Goal: Task Accomplishment & Management: Complete application form

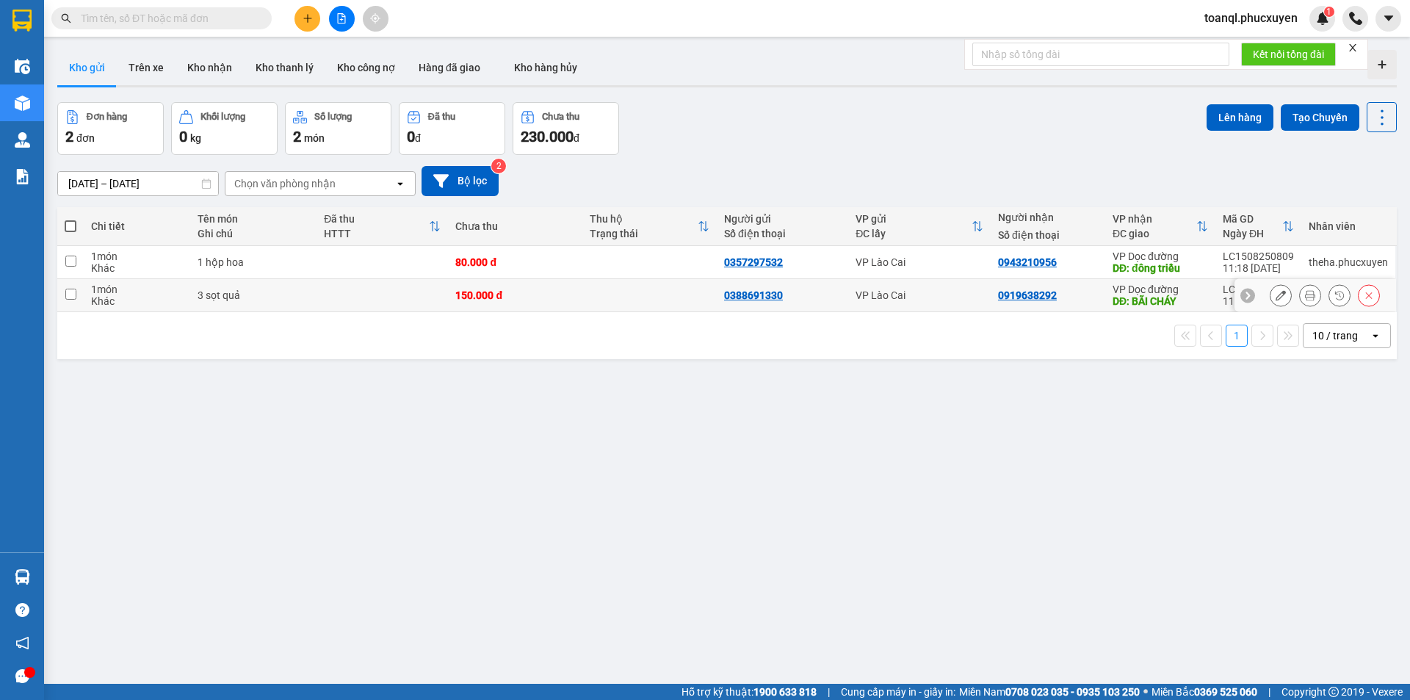
click at [1276, 300] on icon at bounding box center [1281, 295] width 10 height 10
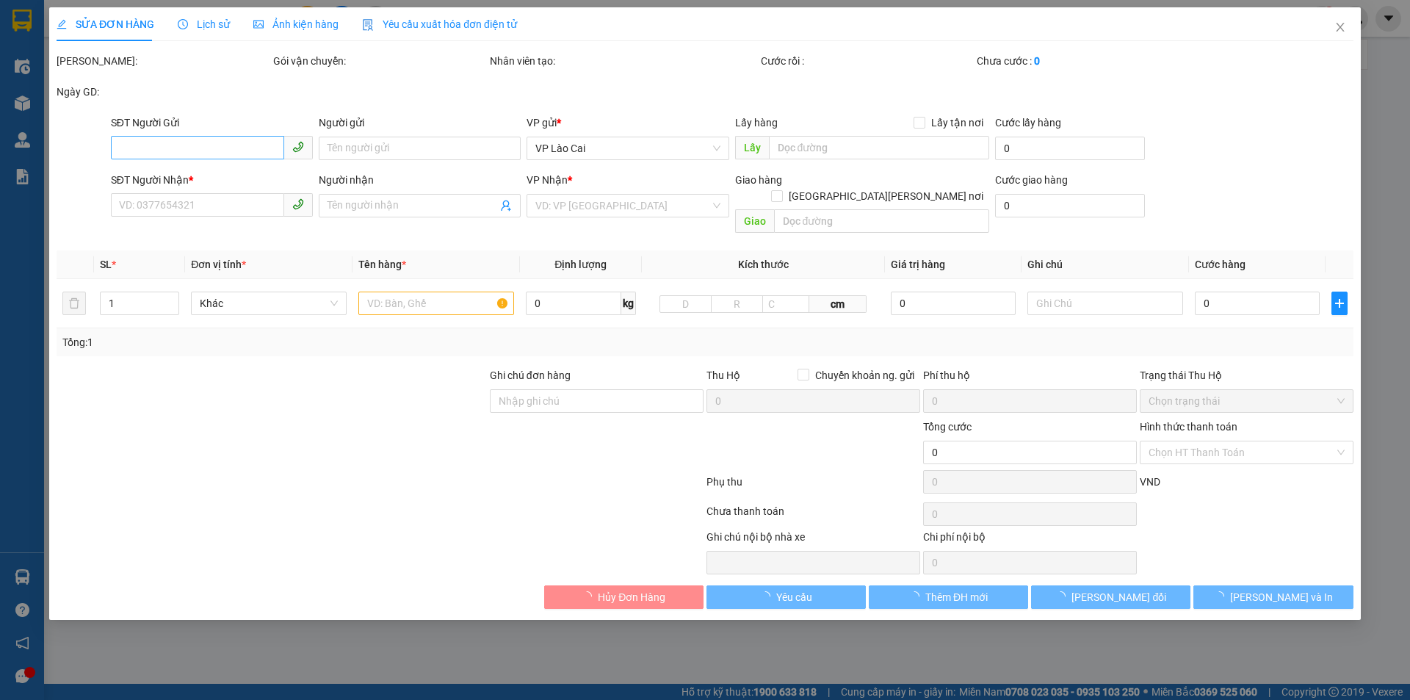
type input "0388691330"
type input "0919638292"
type input "BÃI CHÁY"
type input "150.000"
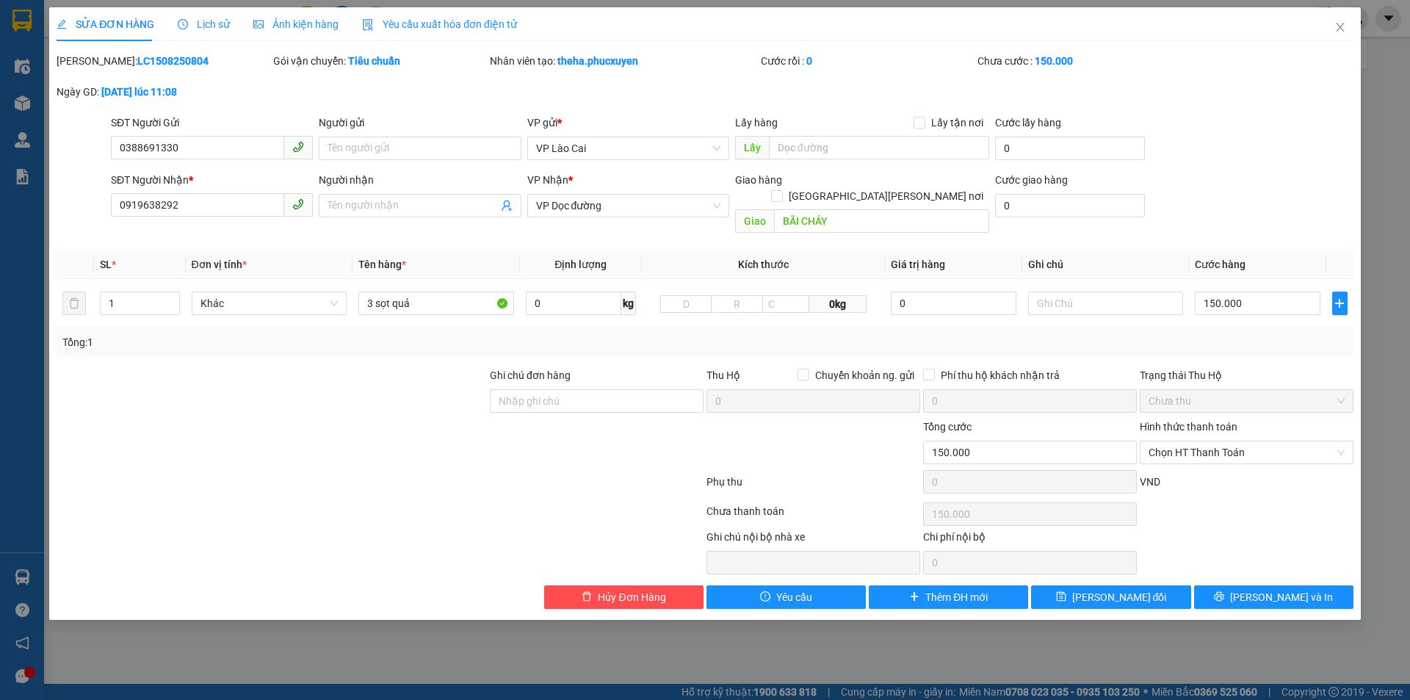
click at [222, 160] on div "SĐT Người Gửi 0388691330" at bounding box center [212, 140] width 202 height 51
click at [222, 156] on input "0388691330" at bounding box center [197, 147] width 173 height 23
click at [213, 225] on div "Total Paid Fee 0 Total UnPaid Fee 150.000 Cash Collection Total Fee Mã ĐH: LC15…" at bounding box center [705, 331] width 1297 height 556
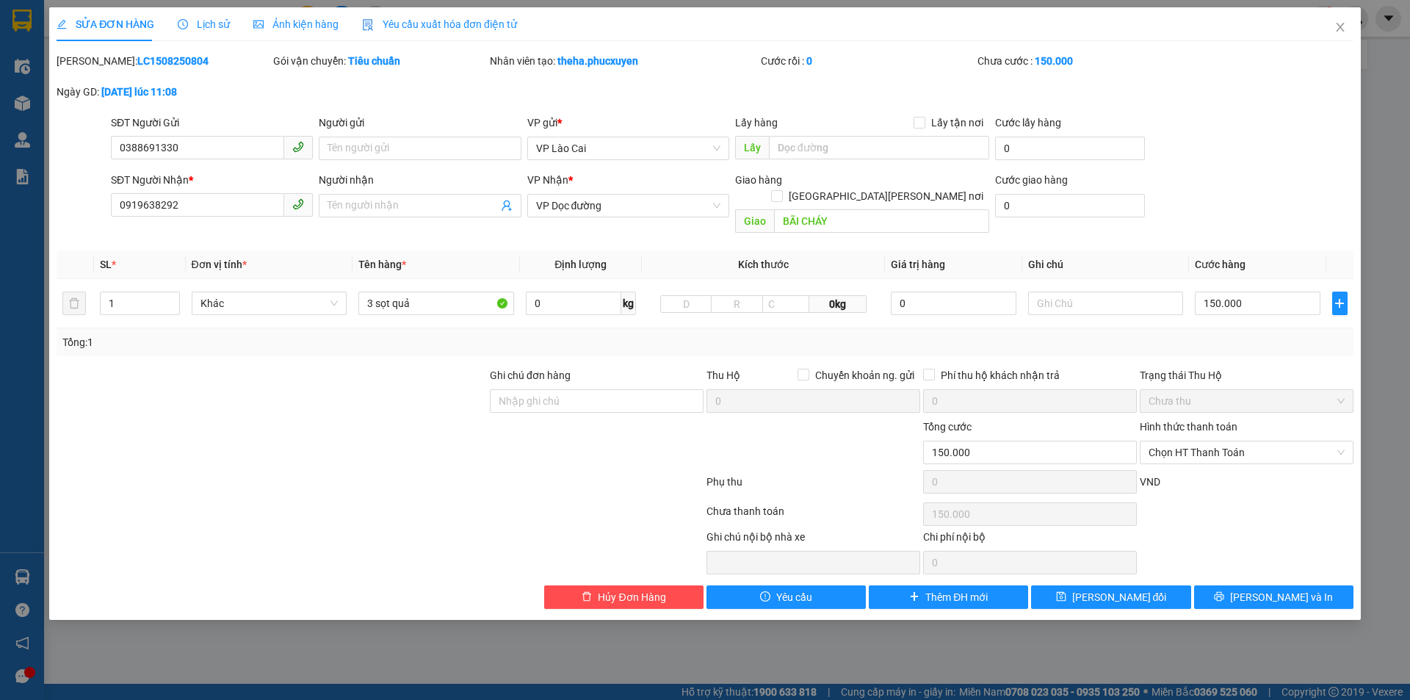
click at [214, 217] on span "0919638292" at bounding box center [212, 205] width 202 height 23
click at [214, 216] on input "0919638292" at bounding box center [197, 204] width 173 height 23
click at [214, 204] on input "0919638292" at bounding box center [197, 204] width 173 height 23
click at [1320, 21] on span "Close" at bounding box center [1340, 27] width 41 height 41
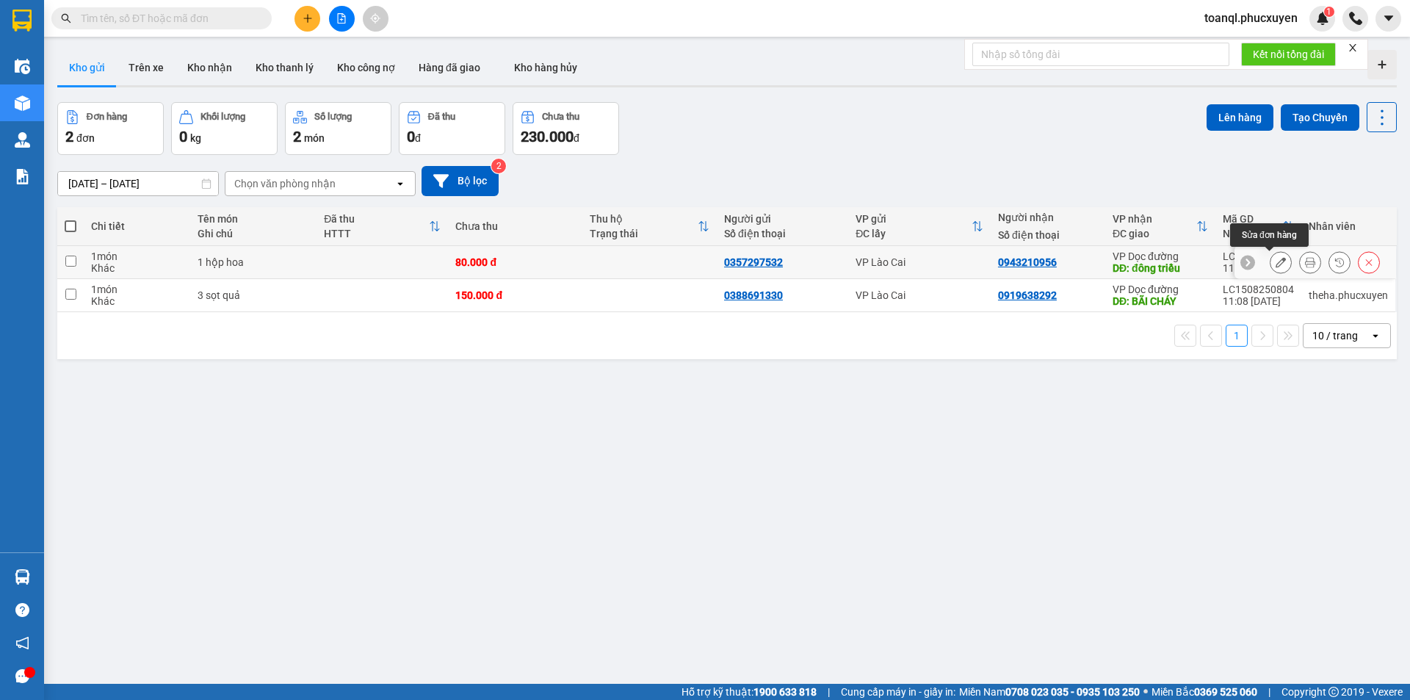
click at [1270, 258] on button at bounding box center [1280, 263] width 21 height 26
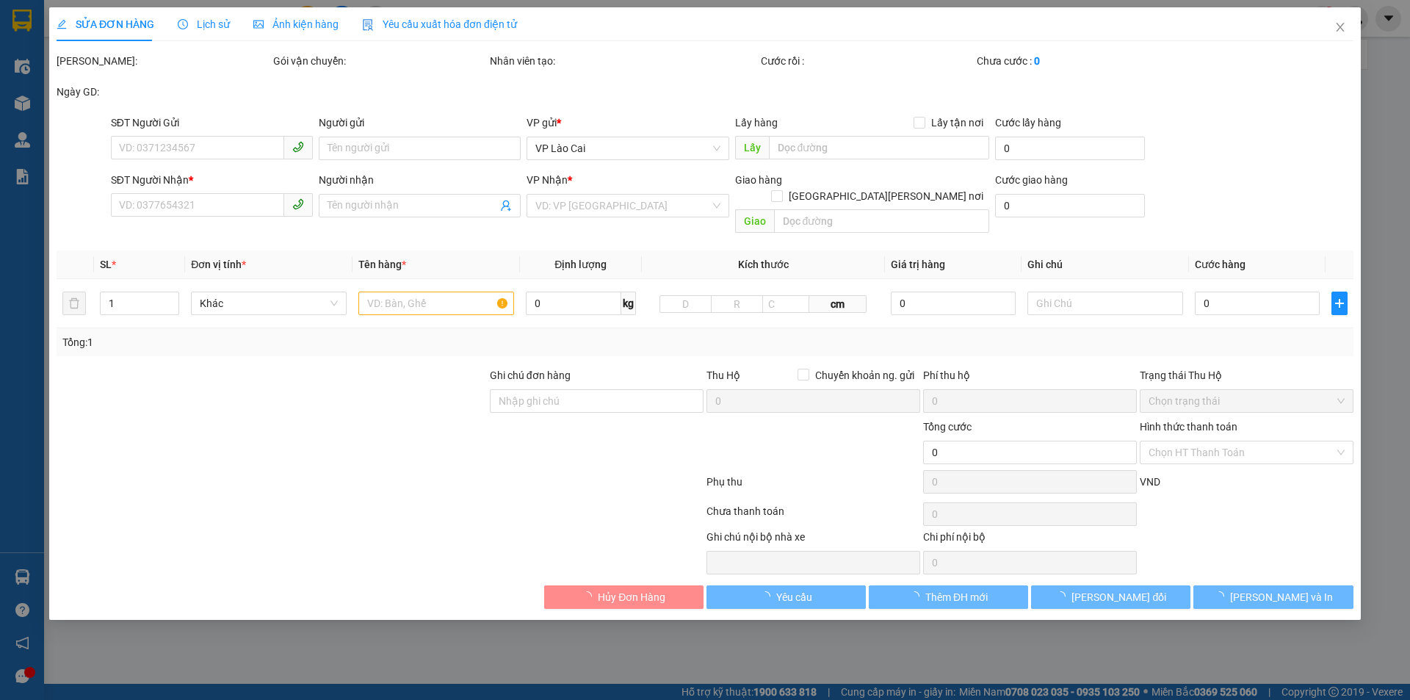
type input "0357297532"
type input "0943210956"
type input "đông [PERSON_NAME]"
type input "80.000"
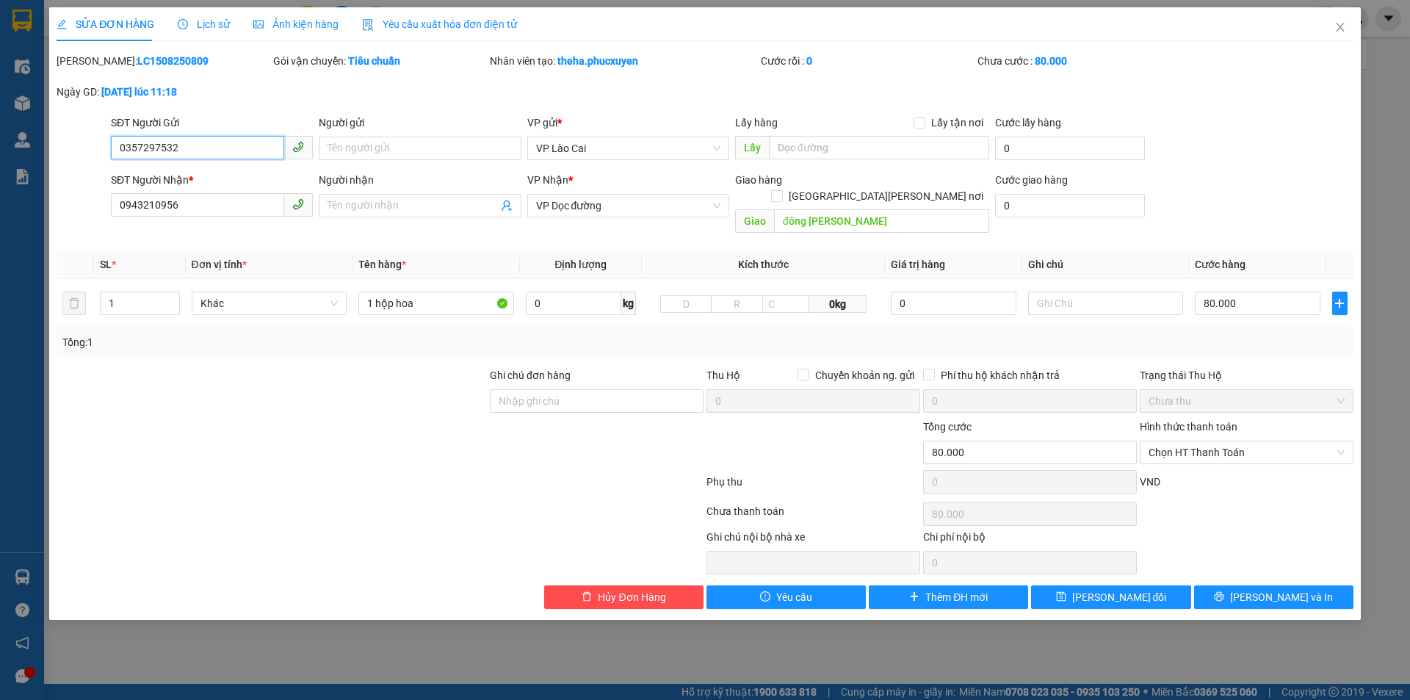
click at [206, 143] on input "0357297532" at bounding box center [197, 147] width 173 height 23
click at [209, 218] on div "SĐT Người [PERSON_NAME] * 0943210956" at bounding box center [212, 197] width 202 height 51
click at [211, 206] on input "0943210956" at bounding box center [197, 204] width 173 height 23
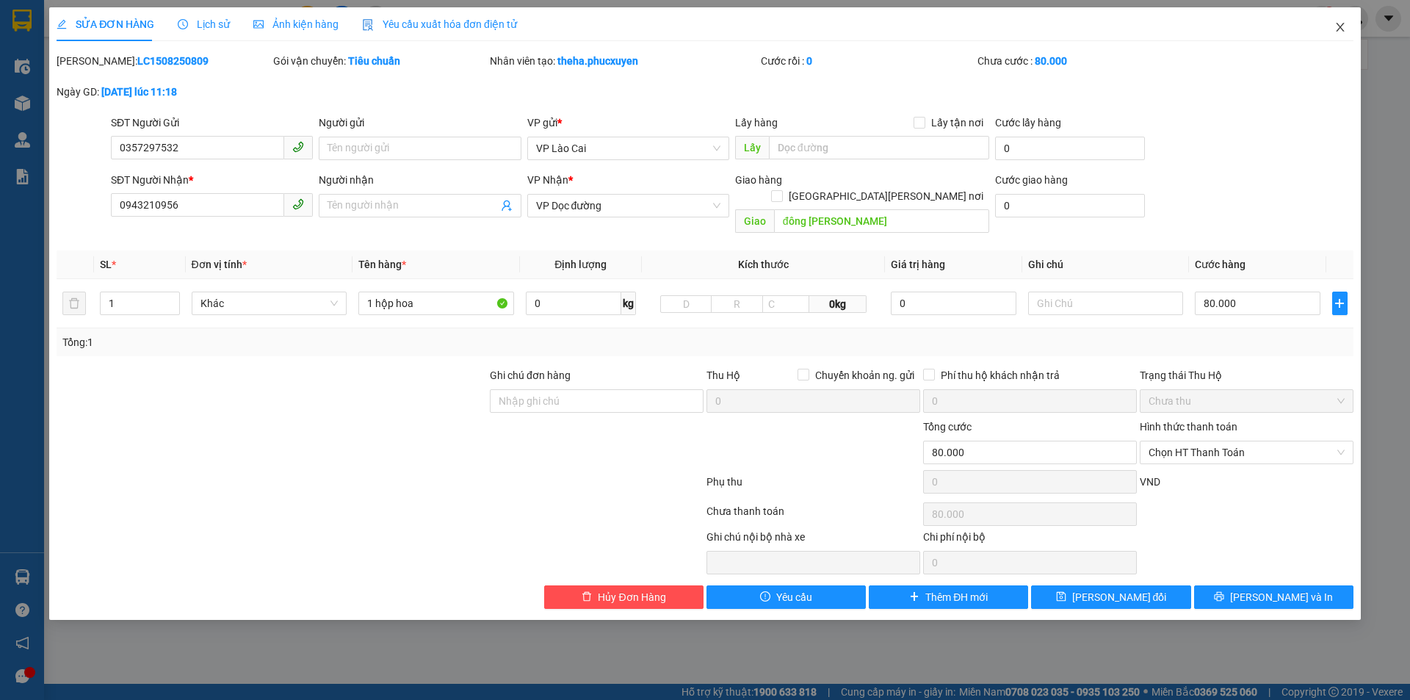
click at [1343, 23] on icon "close" at bounding box center [1340, 27] width 12 height 12
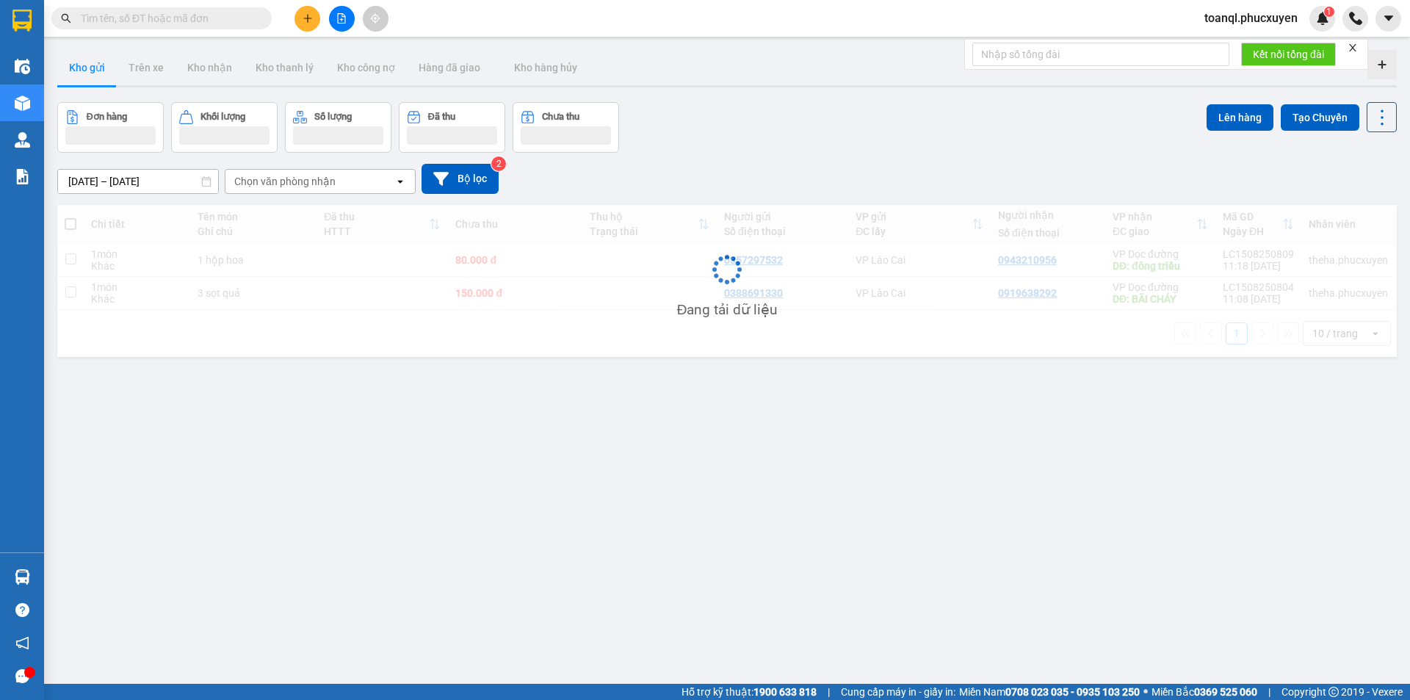
click at [538, 302] on td "150.000 đ" at bounding box center [515, 293] width 134 height 33
checkbox input "true"
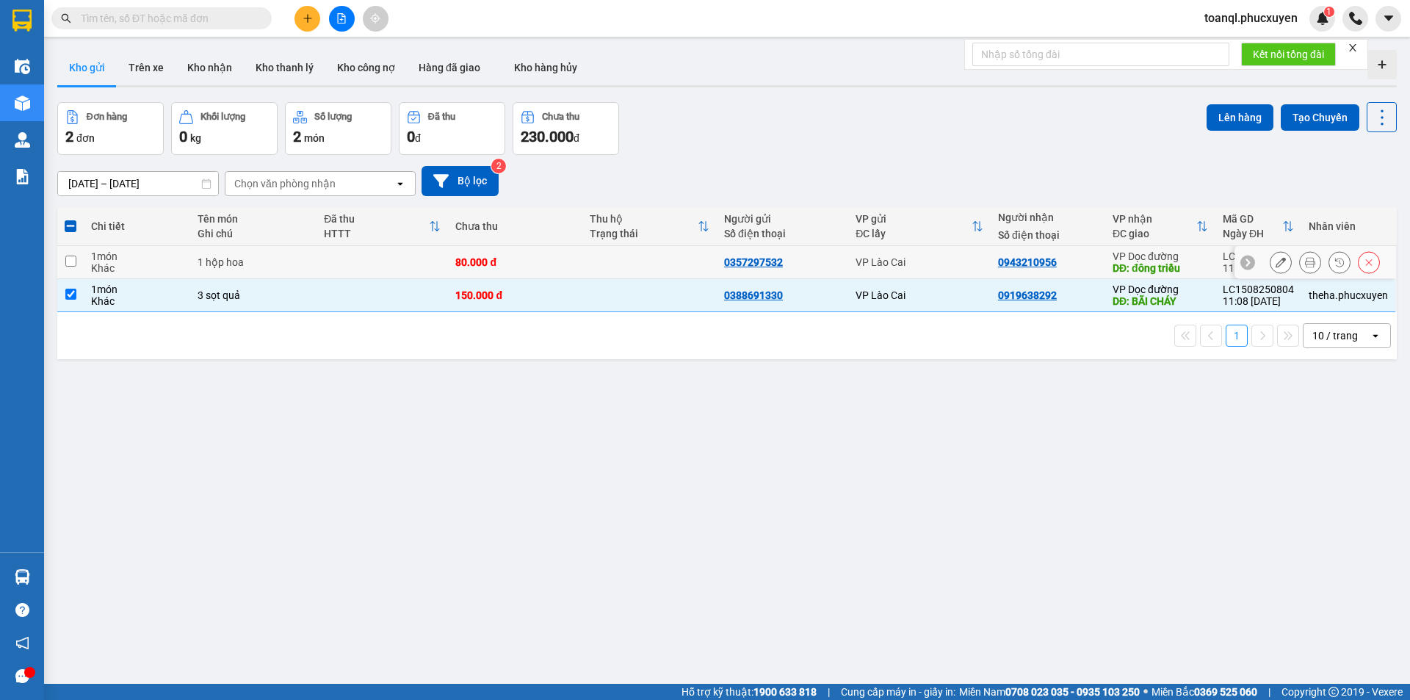
click at [571, 263] on div "80.000 đ" at bounding box center [515, 262] width 120 height 12
checkbox input "true"
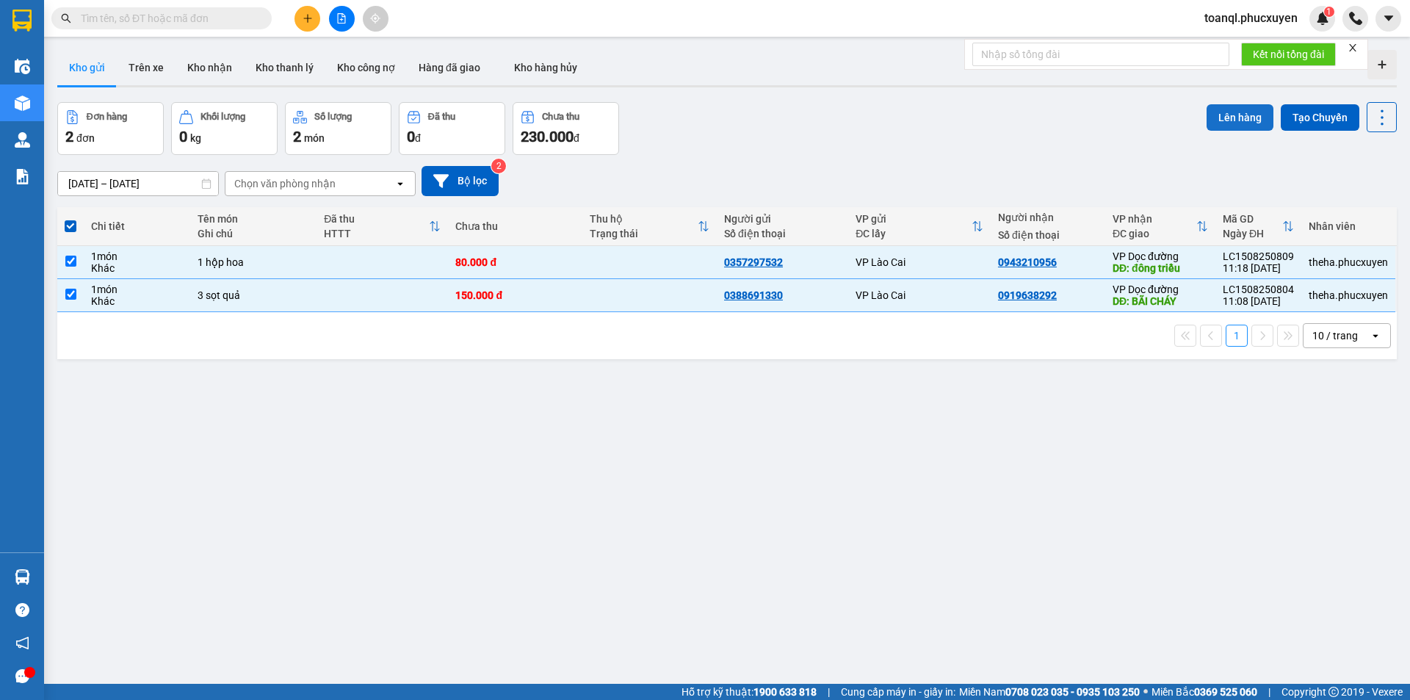
click at [1254, 106] on button "Lên hàng" at bounding box center [1240, 117] width 67 height 26
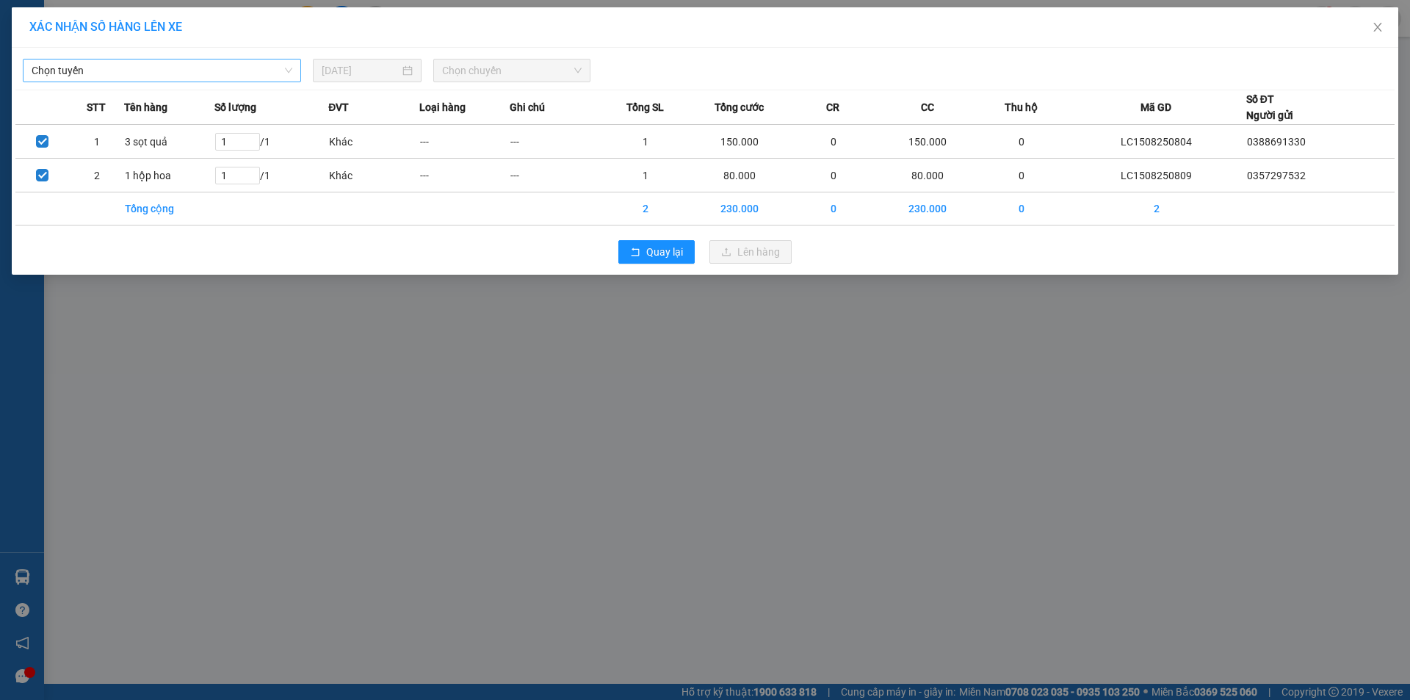
click at [250, 75] on span "Chọn tuyến" at bounding box center [162, 70] width 261 height 22
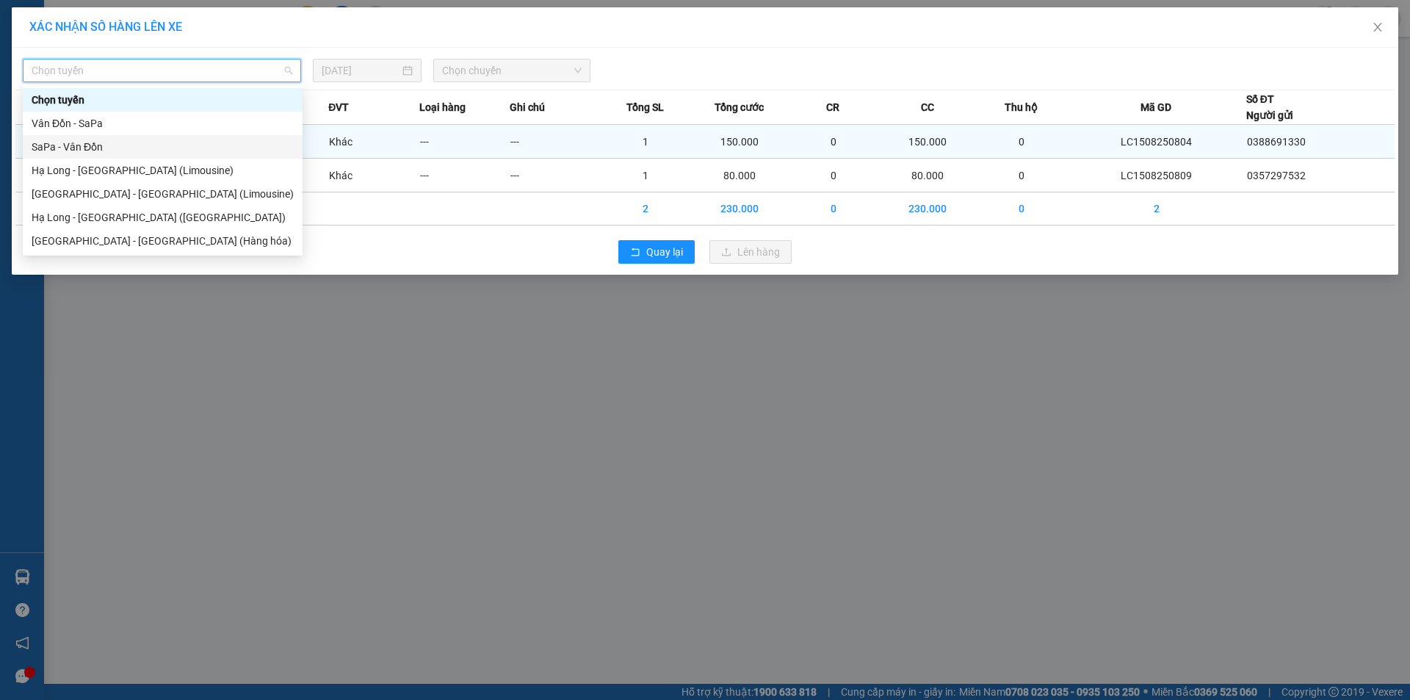
drag, startPoint x: 152, startPoint y: 148, endPoint x: 162, endPoint y: 150, distance: 9.7
click at [153, 149] on div "SaPa - Vân Đồn" at bounding box center [163, 147] width 262 height 16
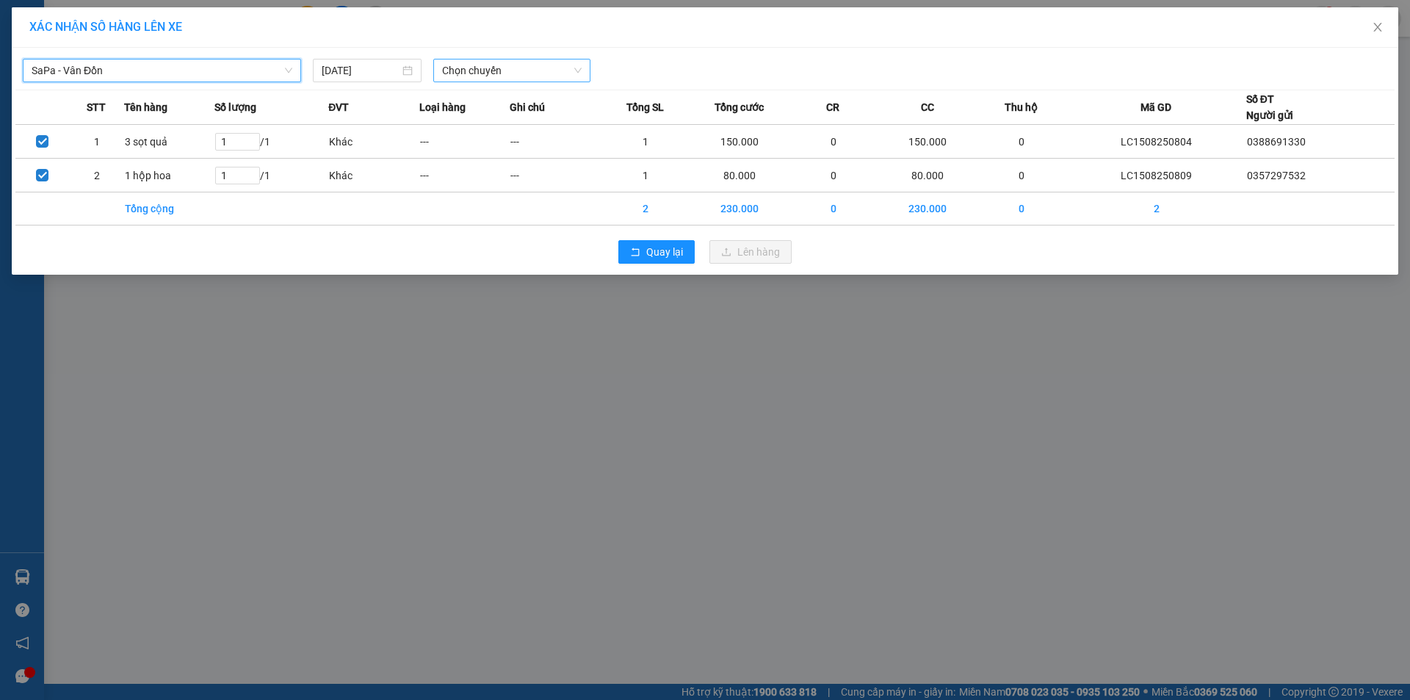
click at [488, 75] on span "Chọn chuyến" at bounding box center [512, 70] width 140 height 22
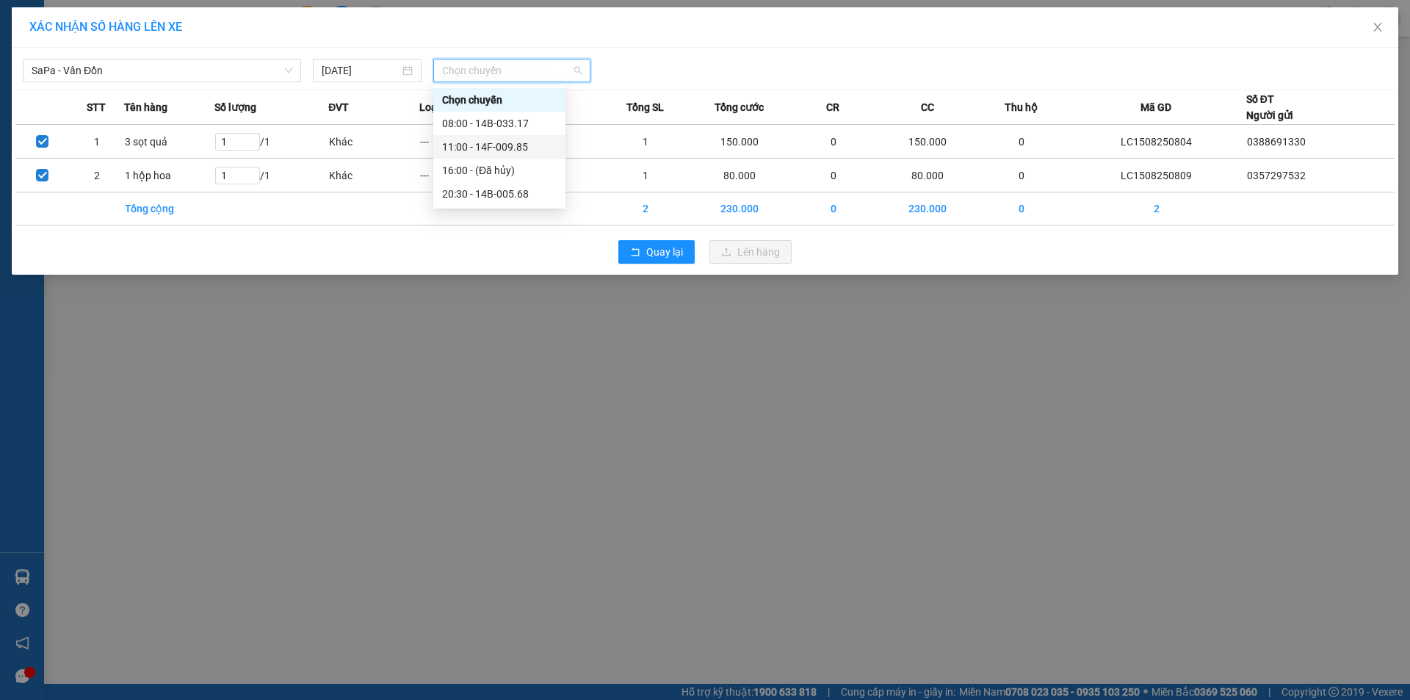
drag, startPoint x: 511, startPoint y: 140, endPoint x: 695, endPoint y: 269, distance: 224.7
click at [513, 141] on div "11:00 - 14F-009.85" at bounding box center [499, 147] width 115 height 16
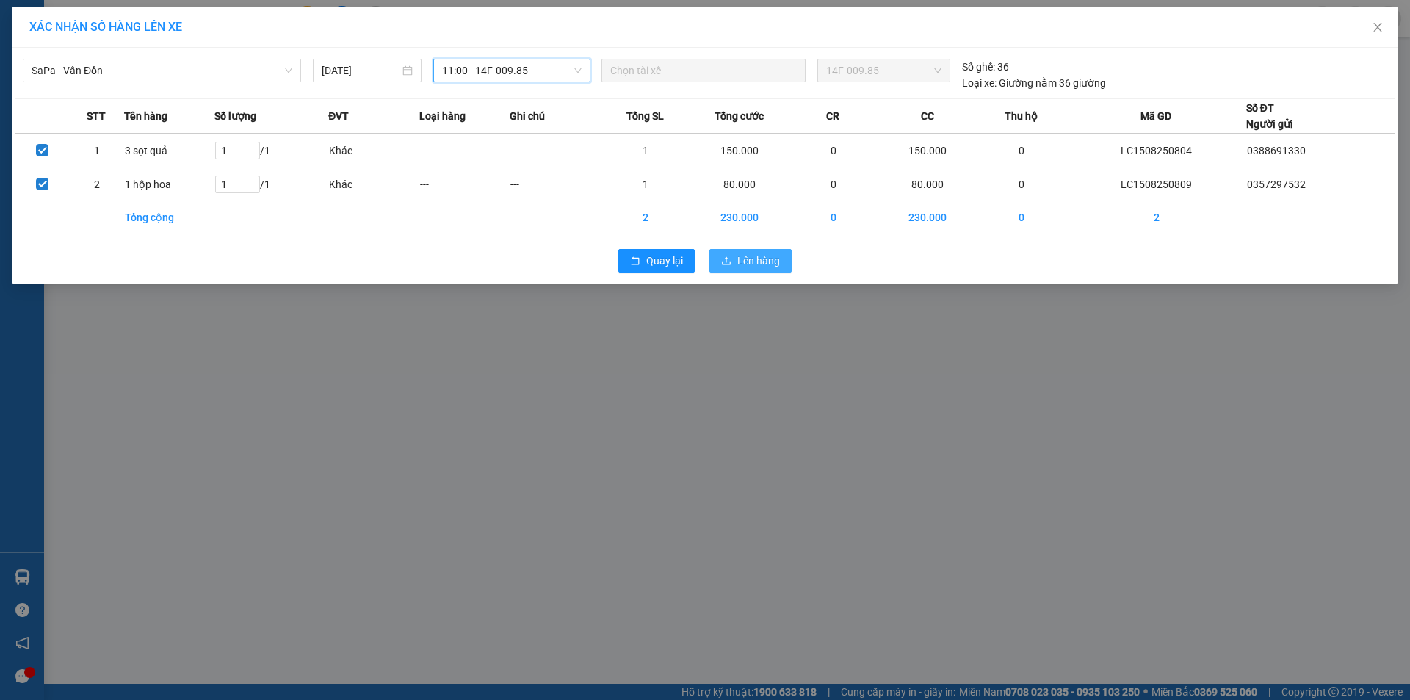
click at [756, 267] on span "Lên hàng" at bounding box center [758, 261] width 43 height 16
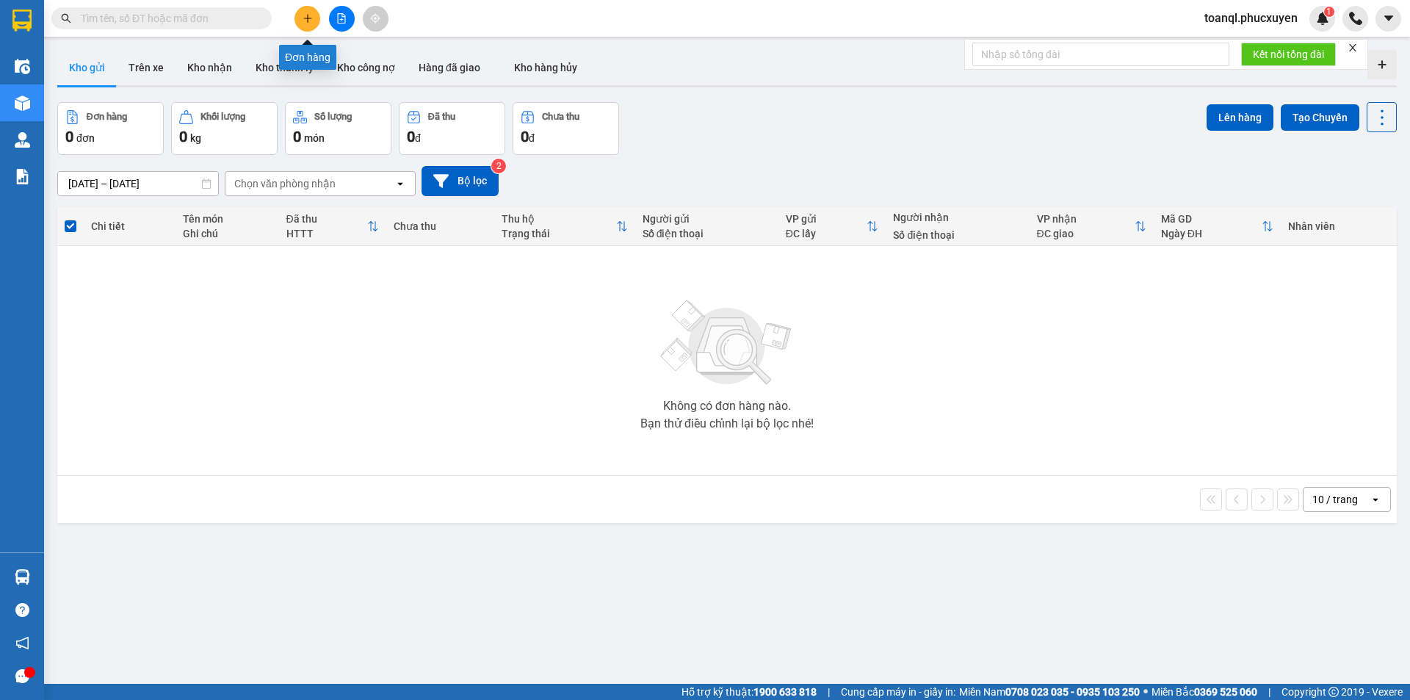
click at [312, 21] on icon "plus" at bounding box center [308, 18] width 10 height 10
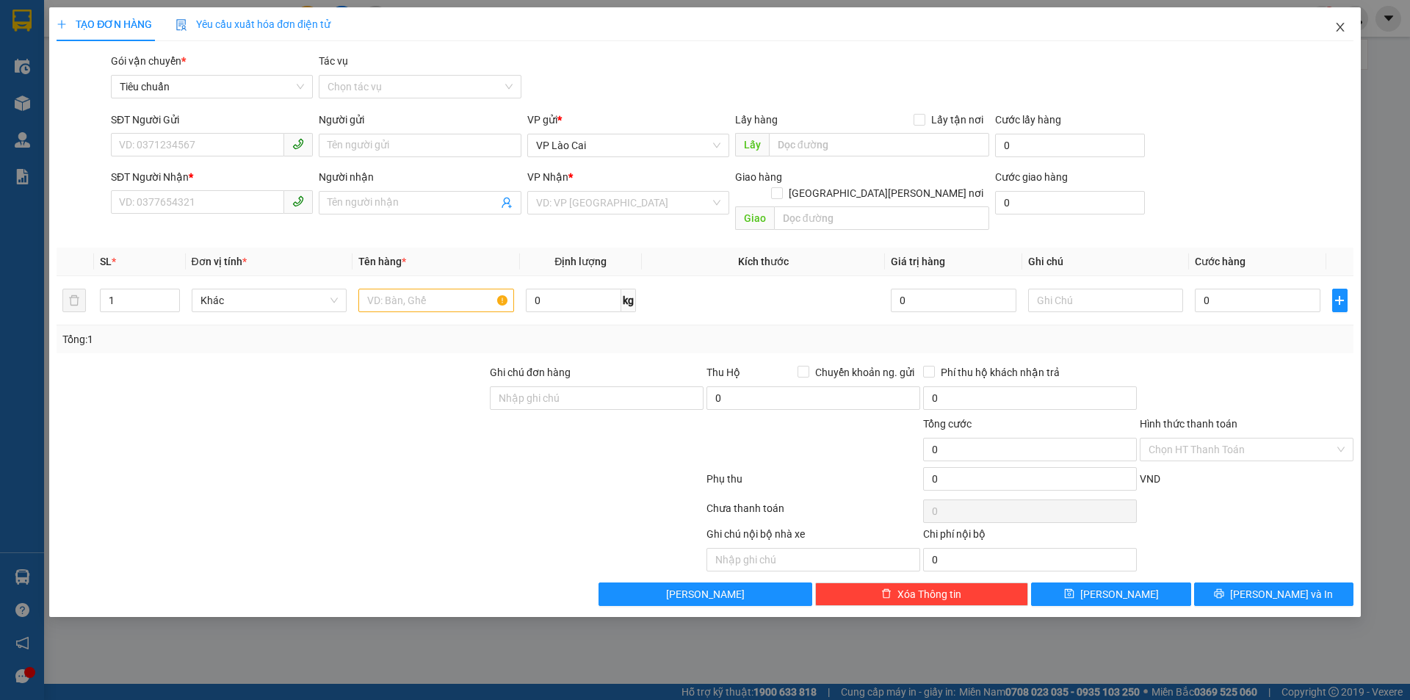
click at [1331, 32] on span "Close" at bounding box center [1340, 27] width 41 height 41
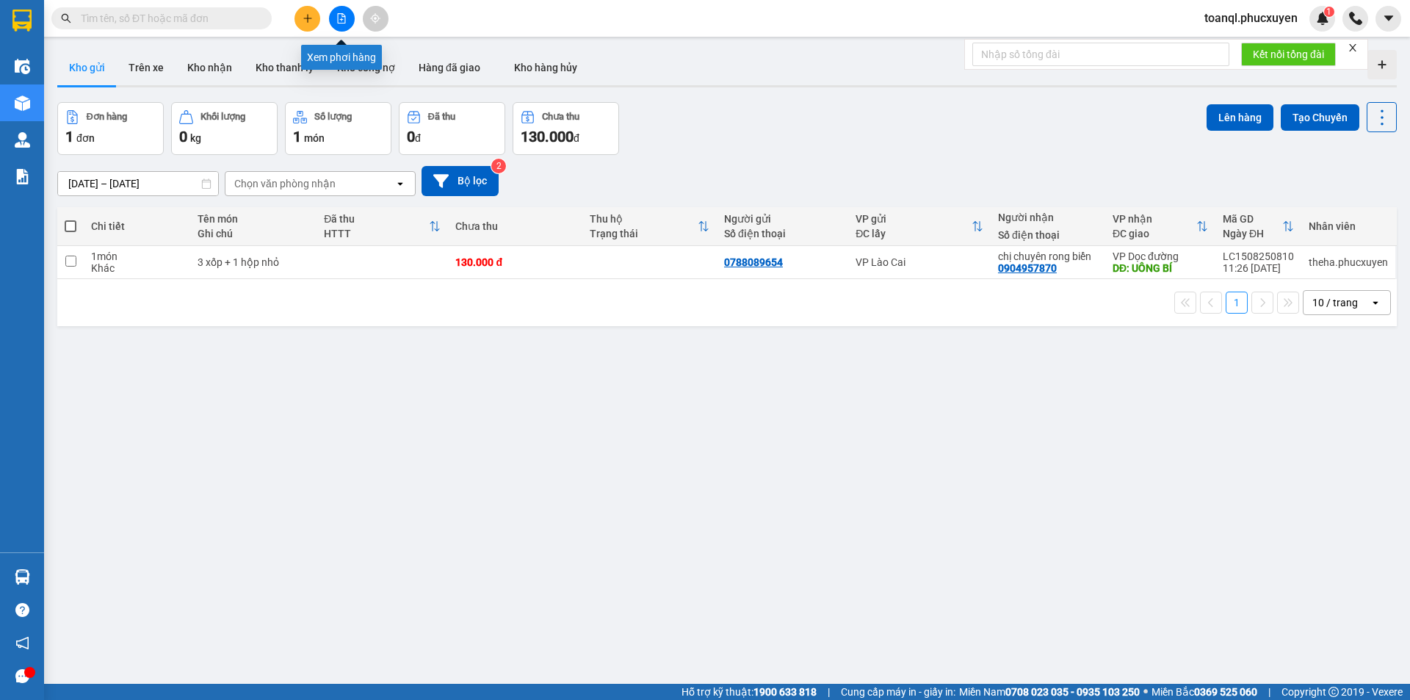
click at [349, 15] on button at bounding box center [342, 19] width 26 height 26
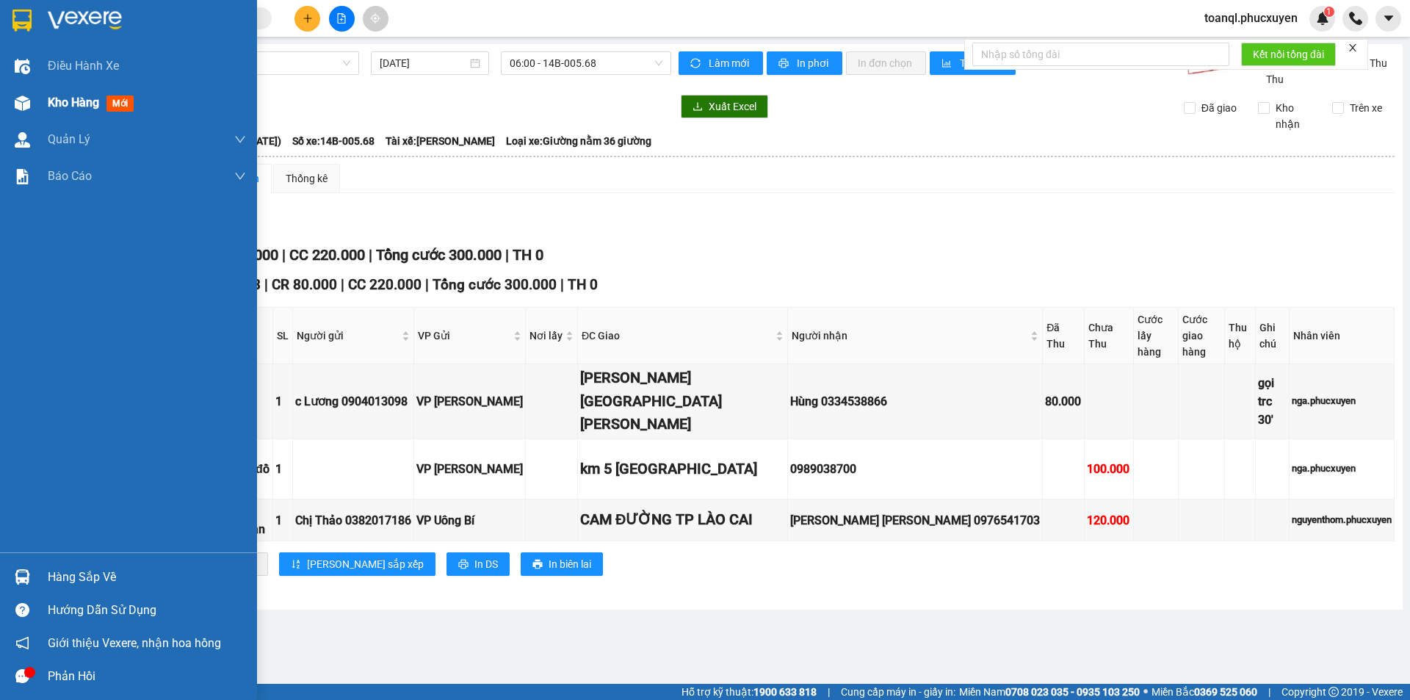
click at [21, 102] on img at bounding box center [22, 102] width 15 height 15
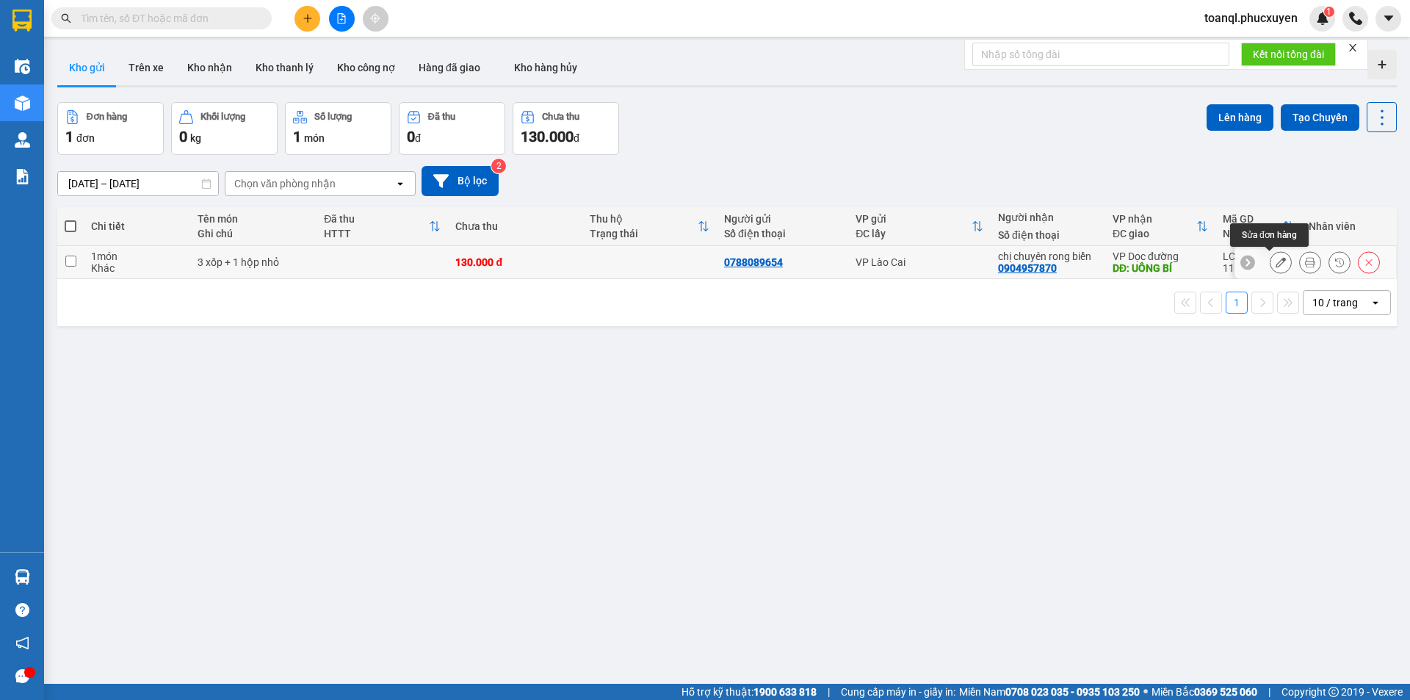
click at [1276, 261] on icon at bounding box center [1281, 262] width 10 height 10
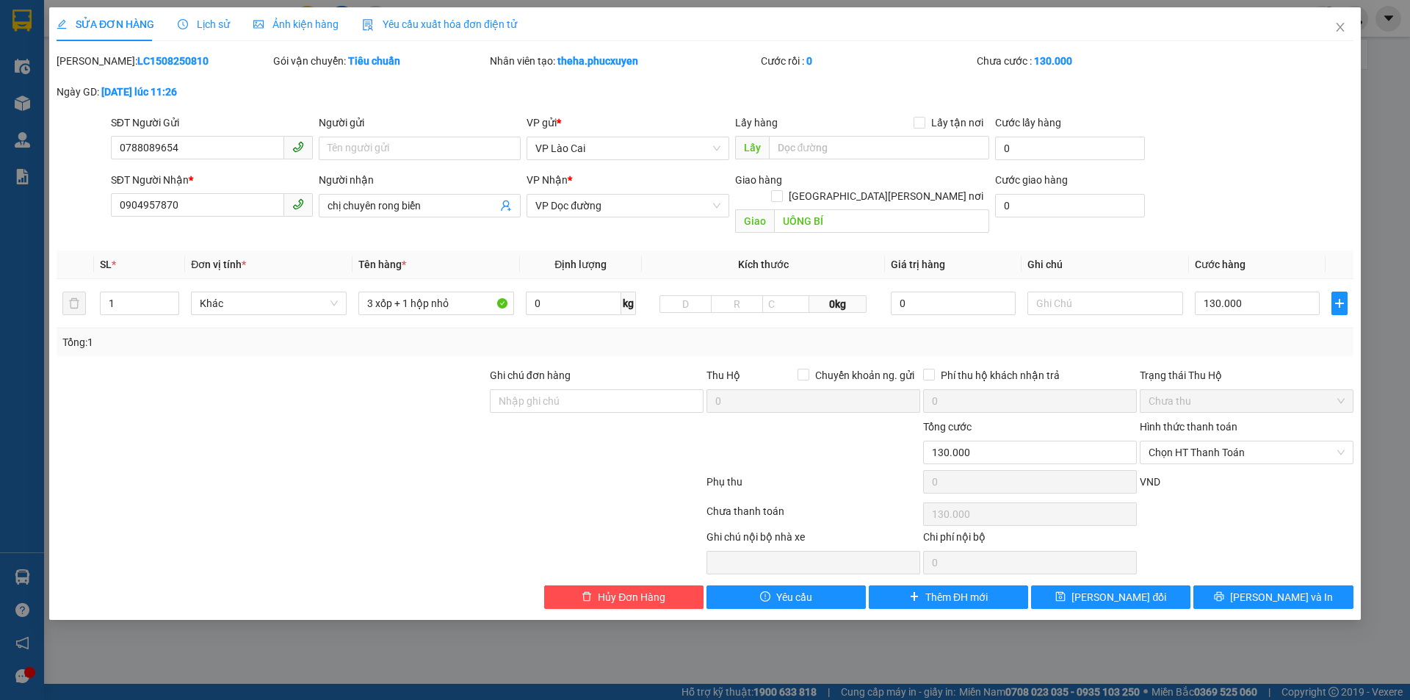
type input "0788089654"
type input "0904957870"
type input "chị chuyên rong biển"
type input "UÔNG BÍ"
type input "130.000"
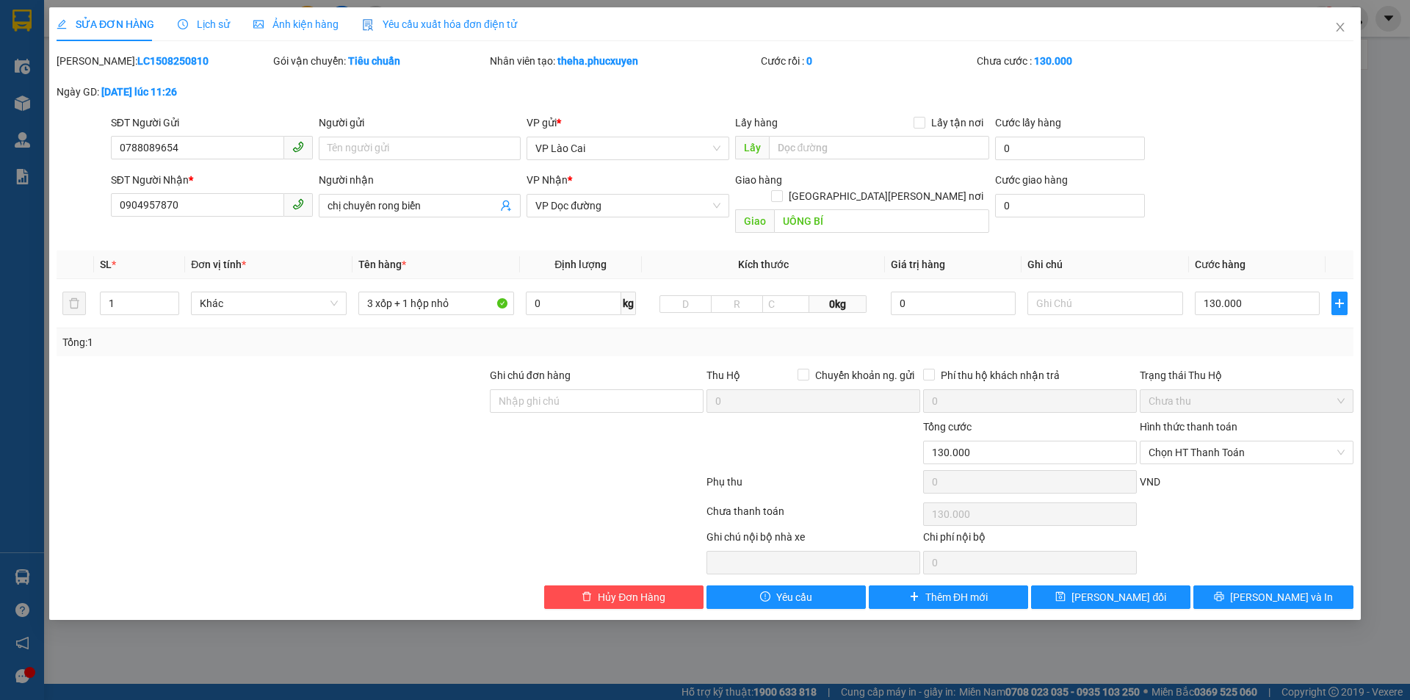
type input "130.000"
click at [47, 167] on div "SỬA ĐƠN HÀNG Lịch sử [PERSON_NAME] hàng Yêu cầu xuất [PERSON_NAME] điện tử Tota…" at bounding box center [705, 350] width 1410 height 700
drag, startPoint x: 200, startPoint y: 206, endPoint x: 25, endPoint y: 223, distance: 176.3
click at [25, 223] on div "SỬA ĐƠN HÀNG Lịch sử [PERSON_NAME] hàng Yêu cầu xuất [PERSON_NAME] điện tử Tota…" at bounding box center [705, 350] width 1410 height 700
